Goal: Task Accomplishment & Management: Use online tool/utility

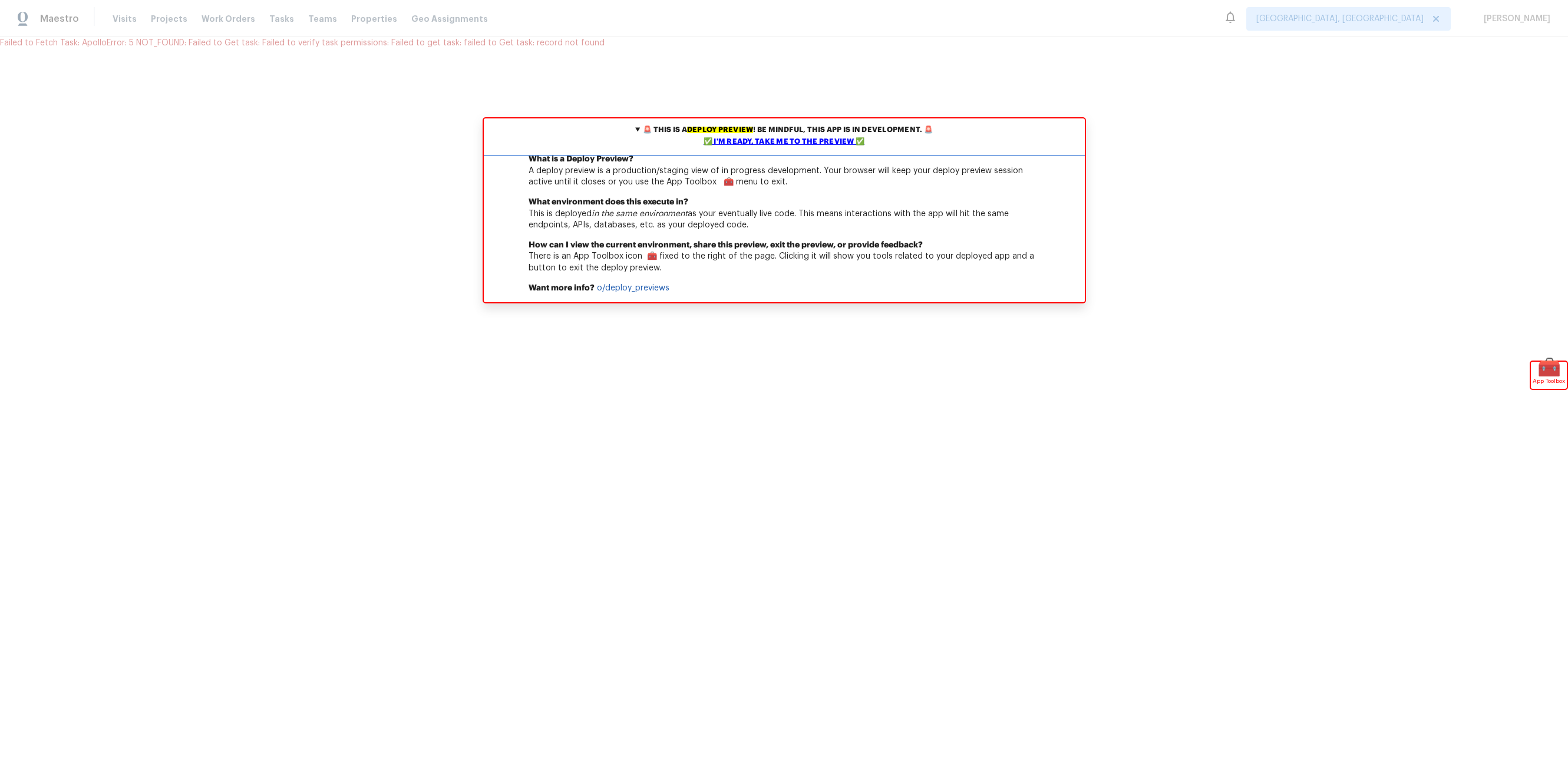
click at [726, 144] on div "✅ I'm ready, take me to the preview ✅" at bounding box center [784, 142] width 595 height 12
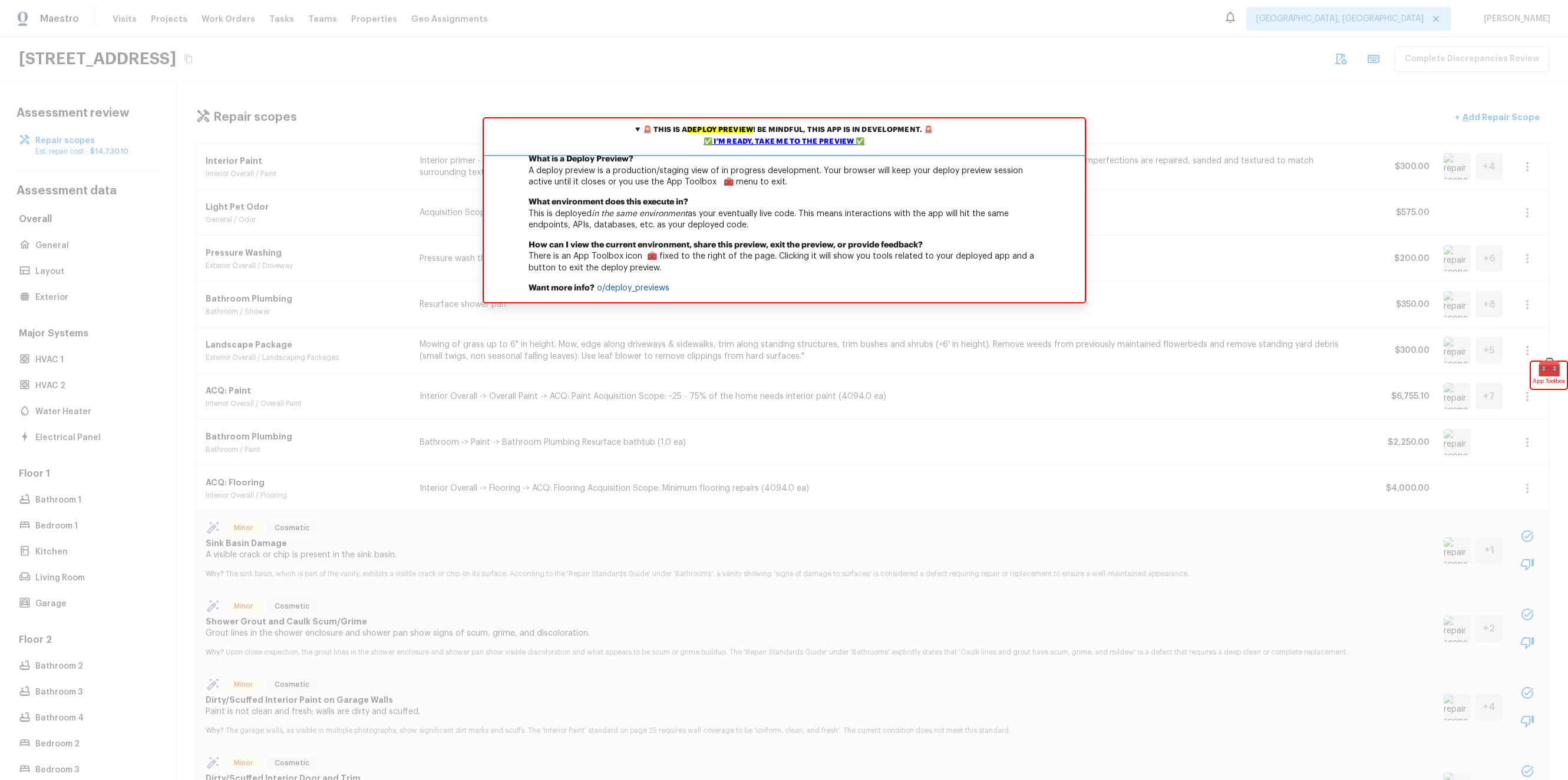
click at [812, 145] on div "✅ I'm ready, take me to the preview ✅" at bounding box center [784, 142] width 595 height 12
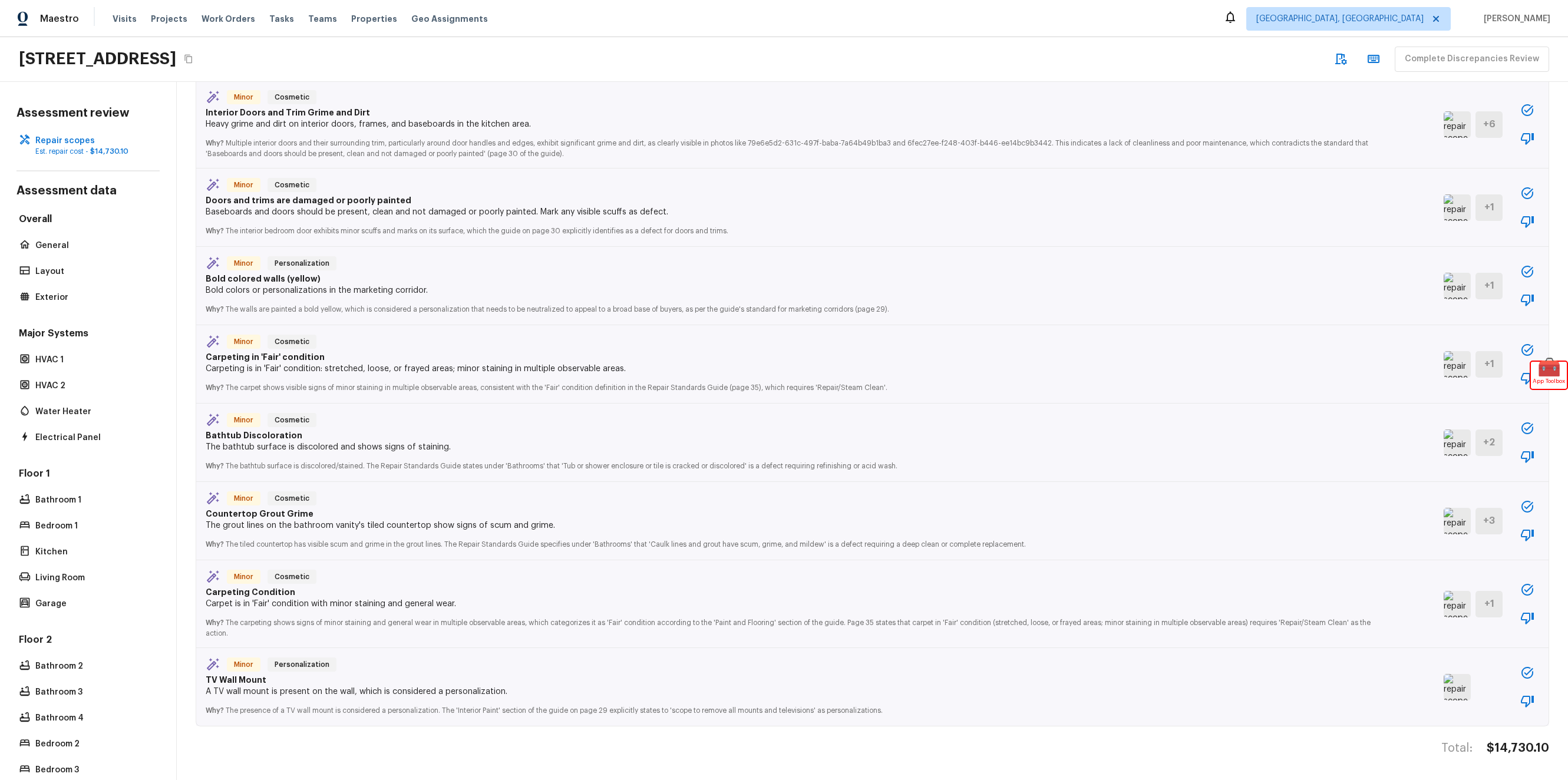
scroll to position [9, 0]
click at [1445, 682] on img at bounding box center [1456, 687] width 27 height 27
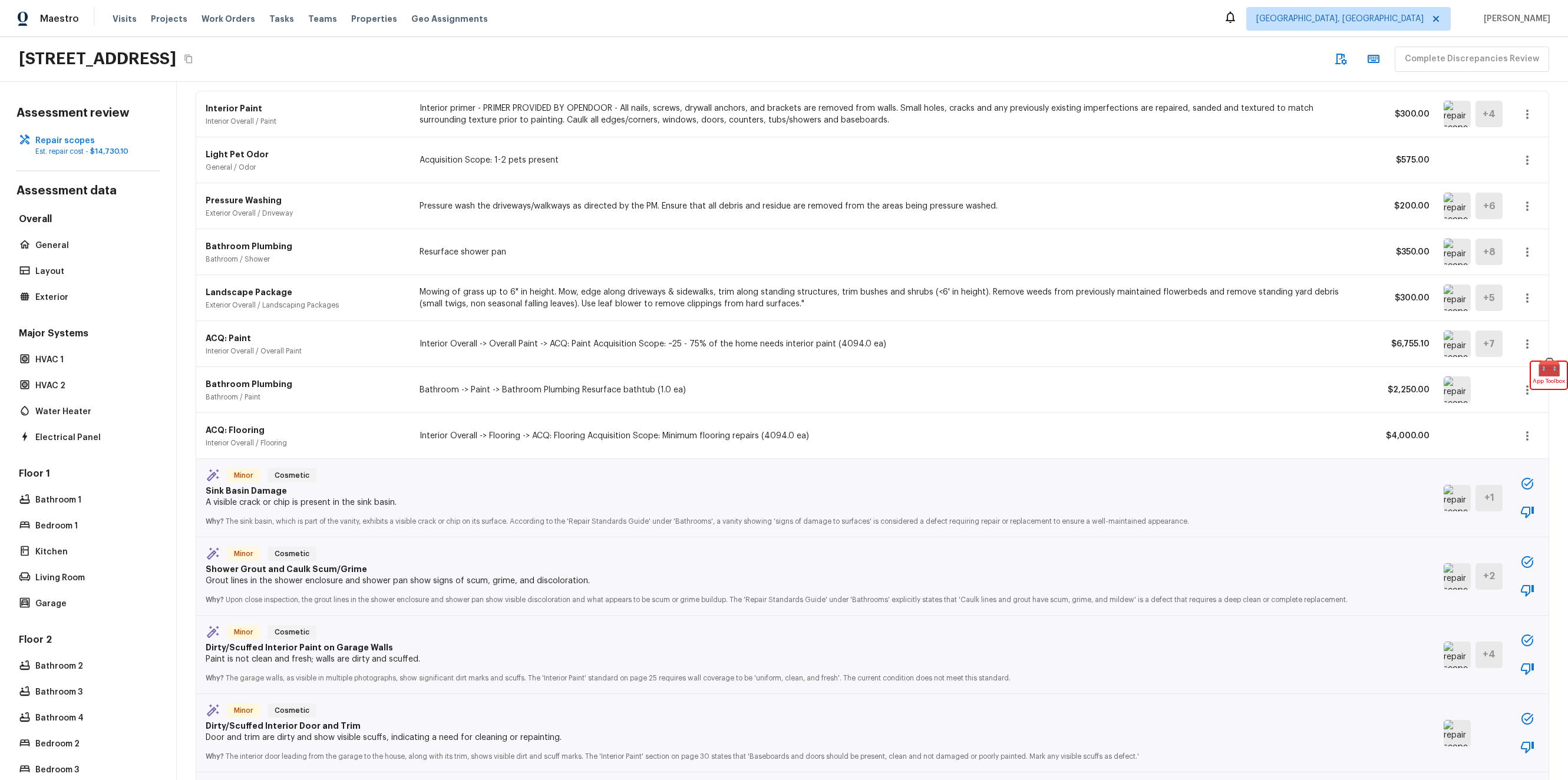
scroll to position [0, 0]
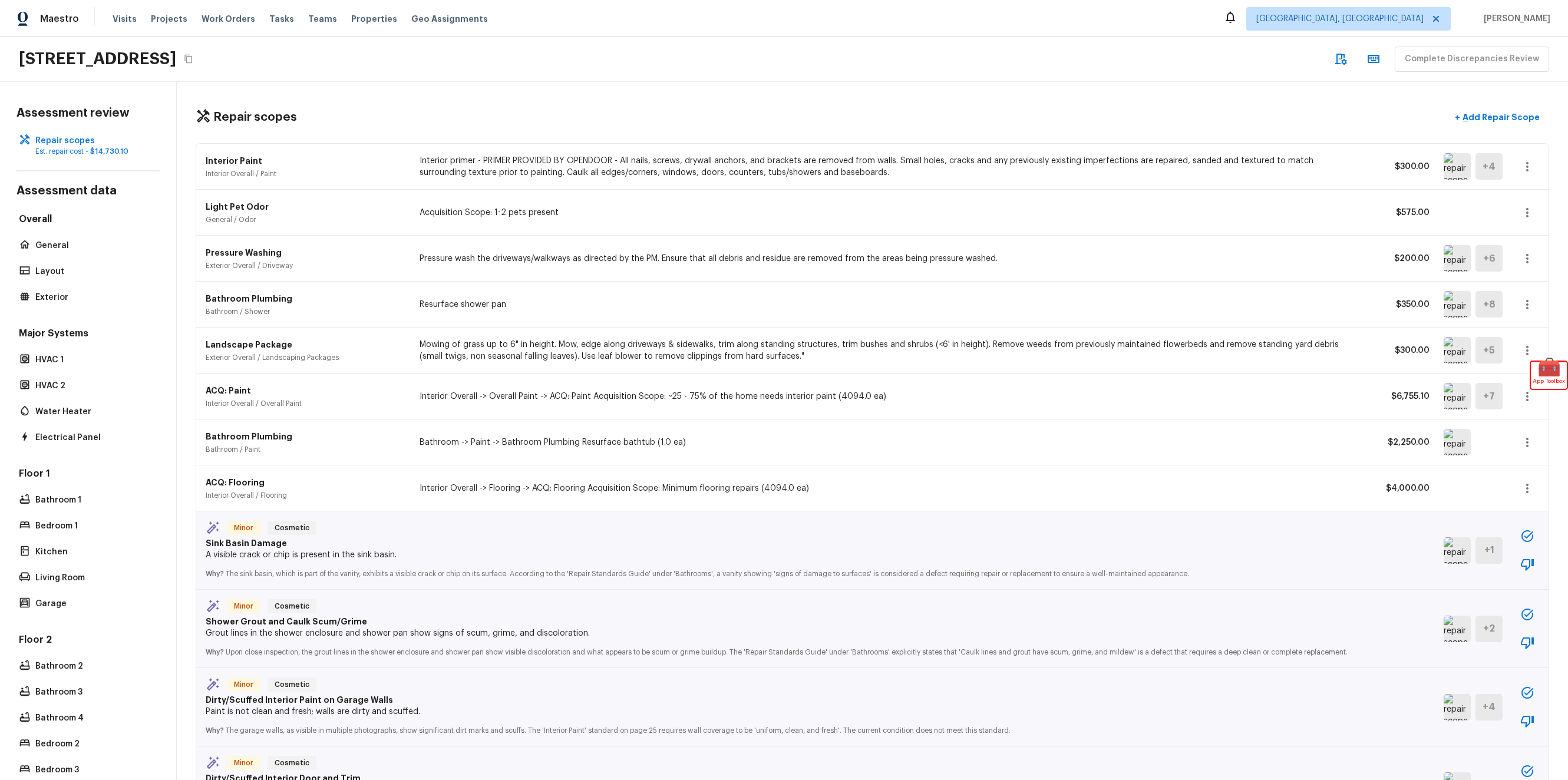
click at [1444, 389] on img at bounding box center [1456, 396] width 27 height 27
click at [1444, 383] on img at bounding box center [1456, 396] width 27 height 27
click at [1444, 341] on img at bounding box center [1456, 350] width 27 height 27
click at [1437, 309] on div "Bathroom Plumbing Bathroom / Shower Resurface shower pan $350.00 + 8" at bounding box center [872, 304] width 1352 height 46
click at [1444, 297] on img at bounding box center [1456, 304] width 27 height 27
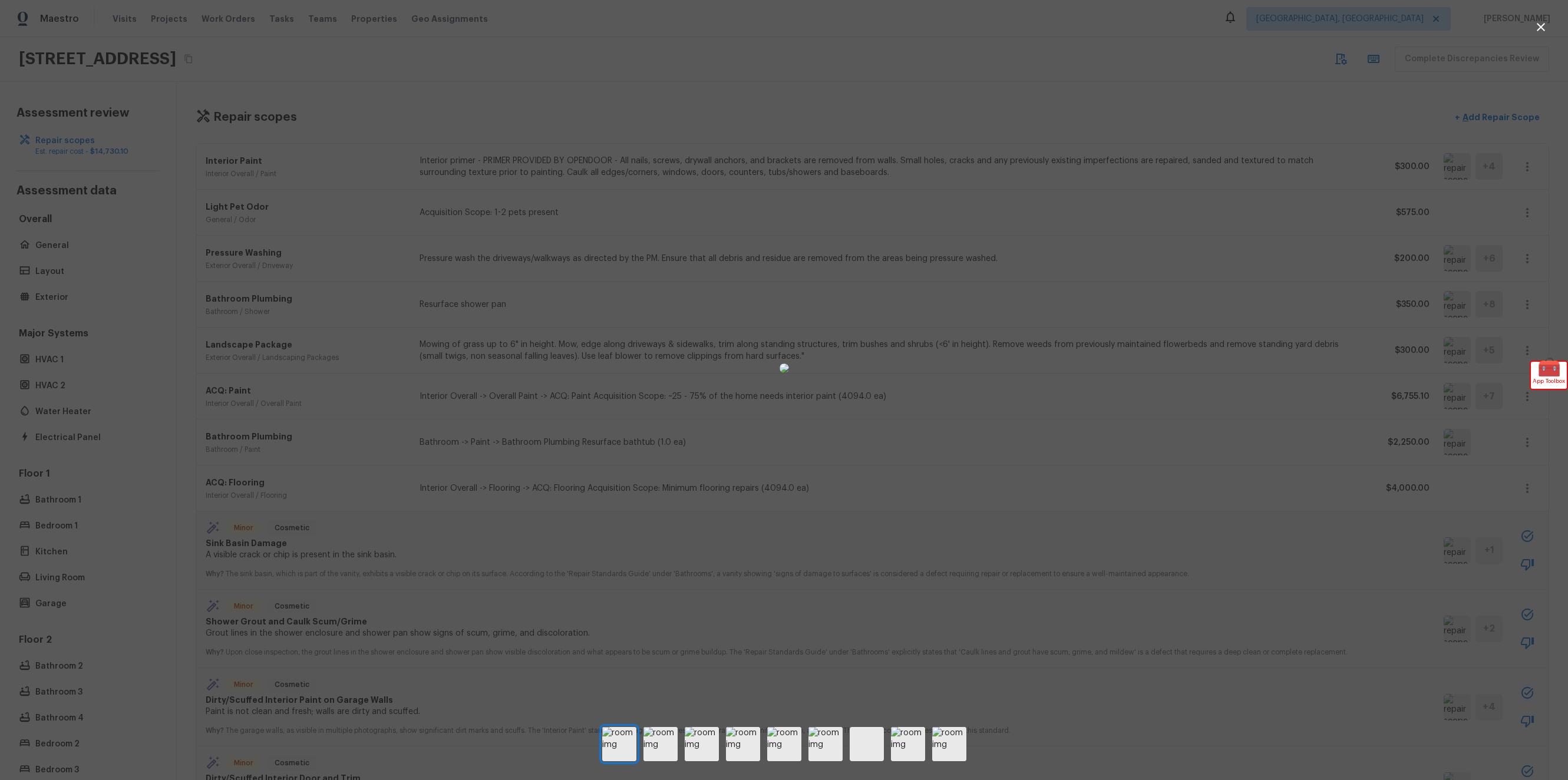
click at [1437, 297] on div at bounding box center [784, 368] width 1568 height 699
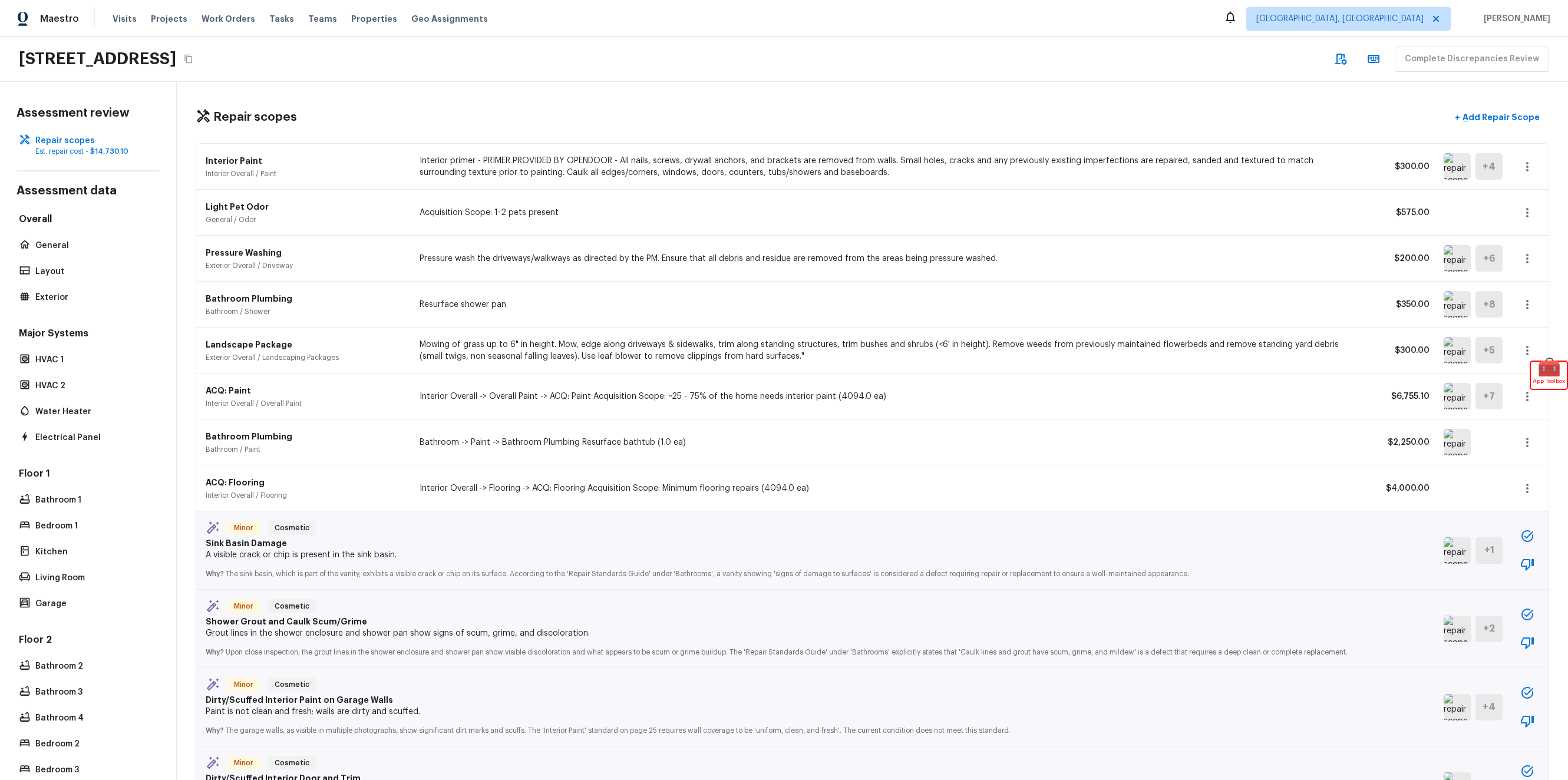
click at [1444, 297] on img at bounding box center [1456, 304] width 27 height 27
click at [1444, 255] on img at bounding box center [1456, 258] width 27 height 27
click at [1491, 112] on p "Add Repair Scope" at bounding box center [1499, 117] width 80 height 12
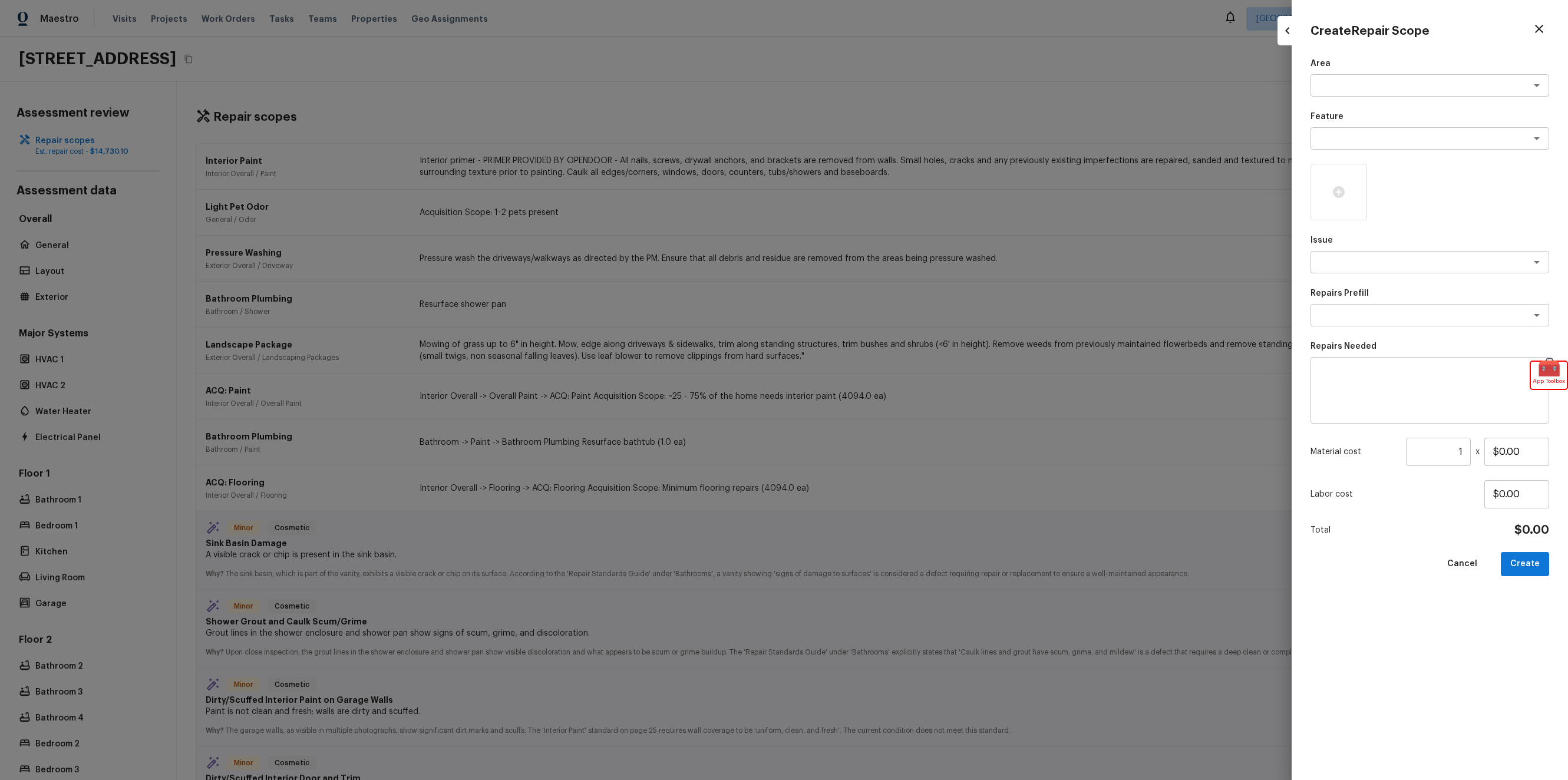
click at [1240, 338] on div at bounding box center [784, 390] width 1568 height 780
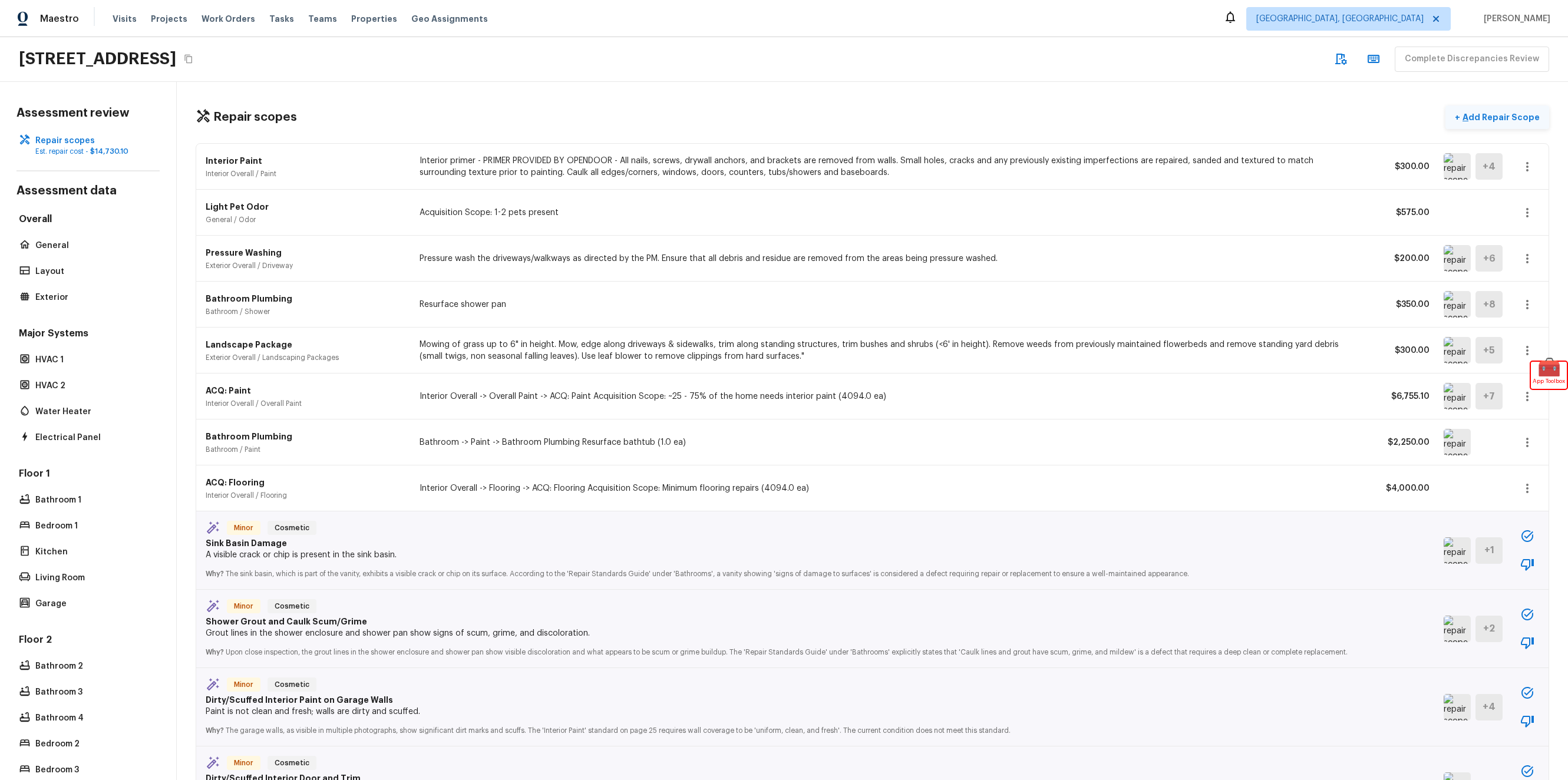
click at [1471, 112] on p "Add Repair Scope" at bounding box center [1499, 117] width 80 height 12
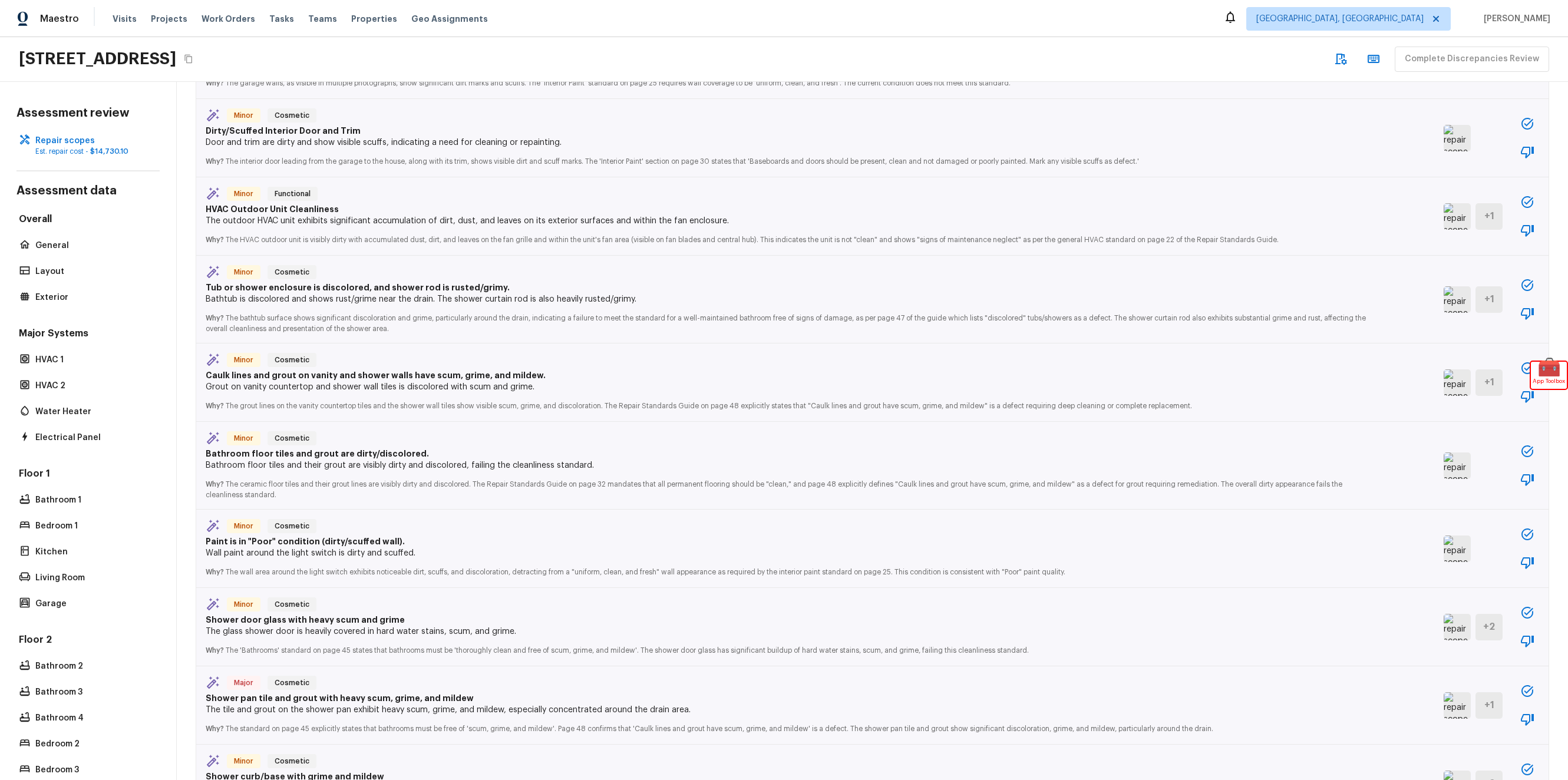
scroll to position [660, 0]
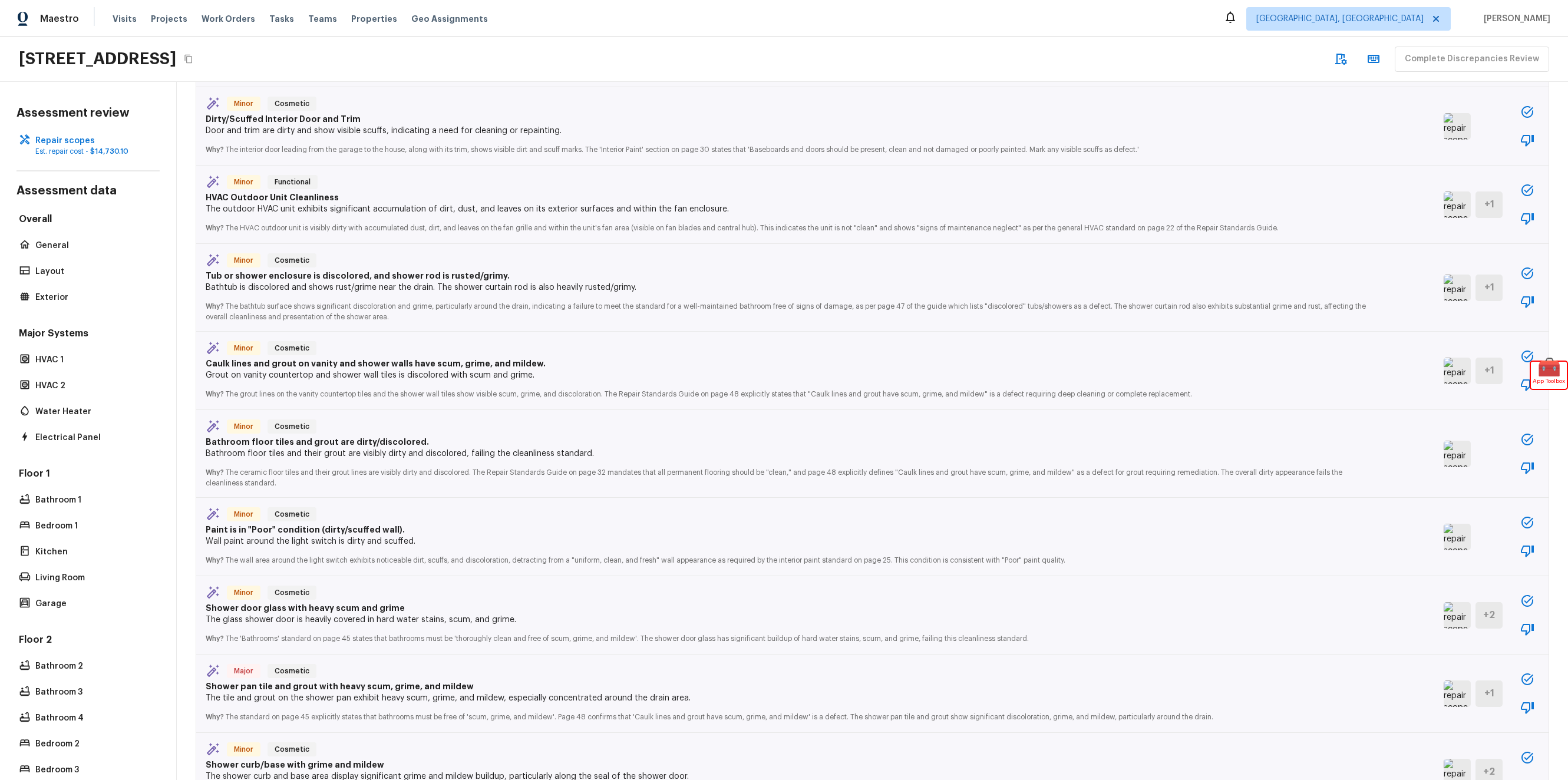
click at [1444, 682] on img at bounding box center [1456, 693] width 27 height 27
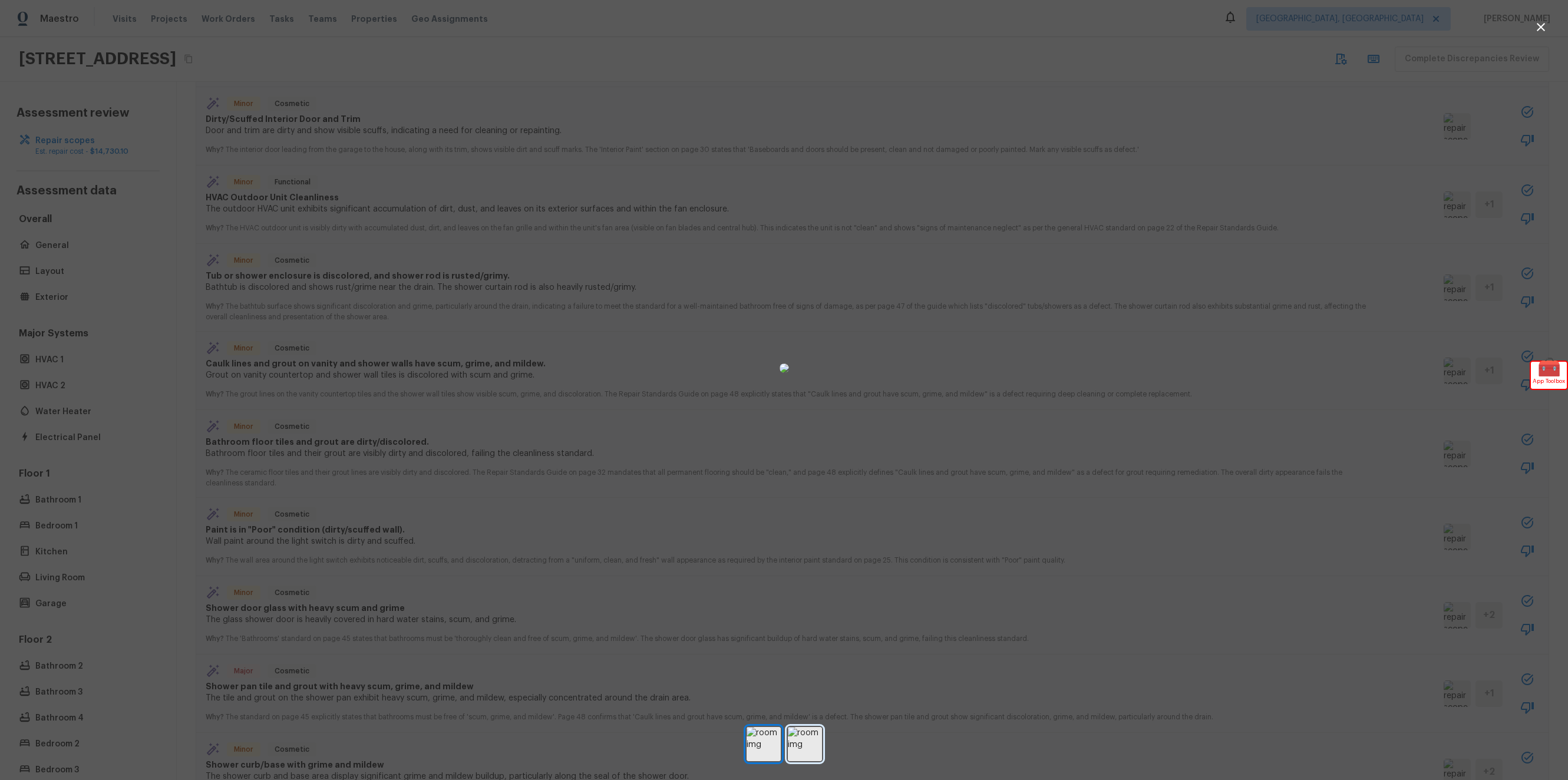
click at [804, 752] on img at bounding box center [805, 743] width 35 height 35
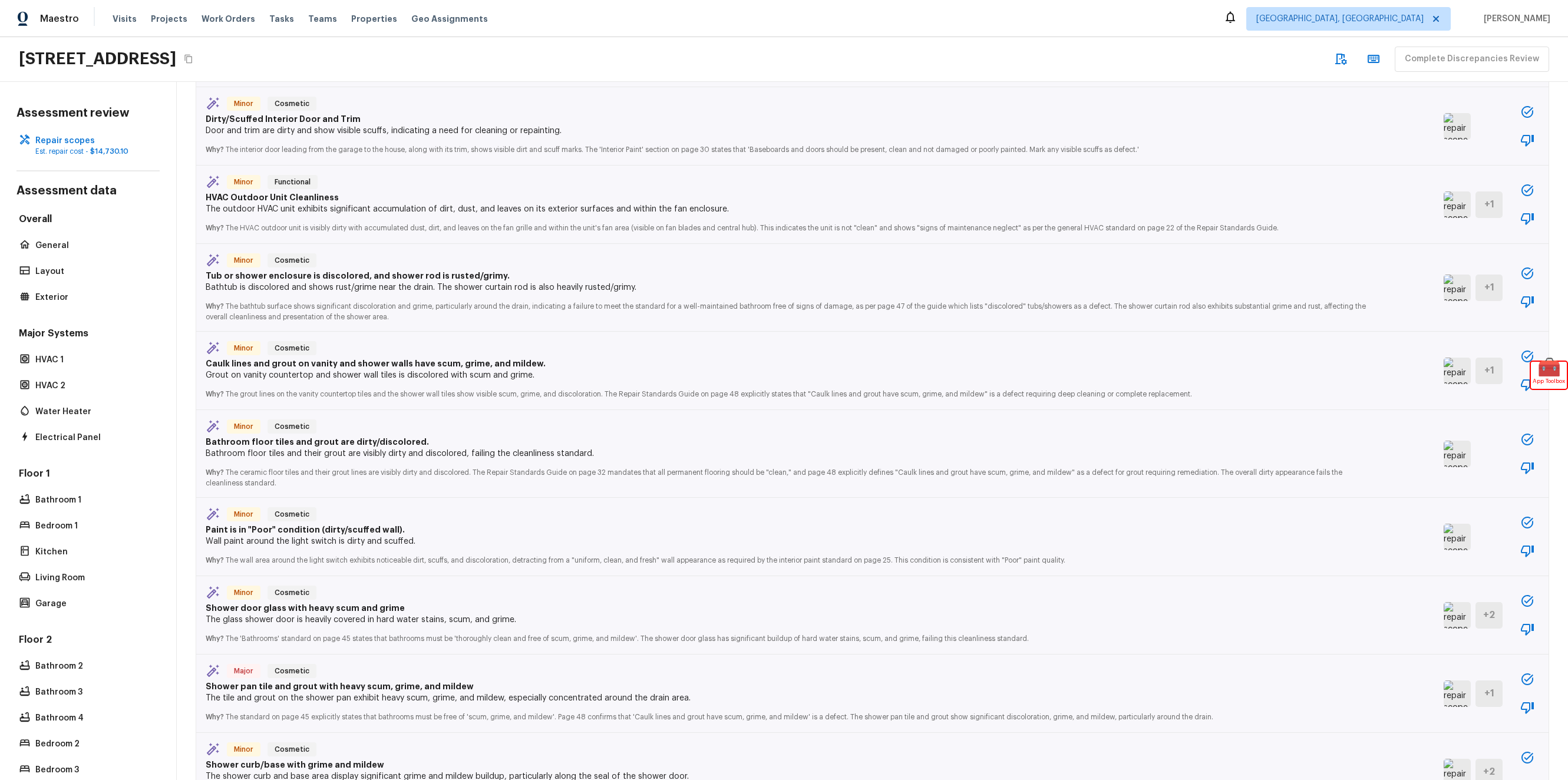
click at [1444, 685] on img at bounding box center [1456, 693] width 27 height 27
click at [1520, 672] on icon "button" at bounding box center [1527, 679] width 14 height 14
